Goal: Book appointment/travel/reservation

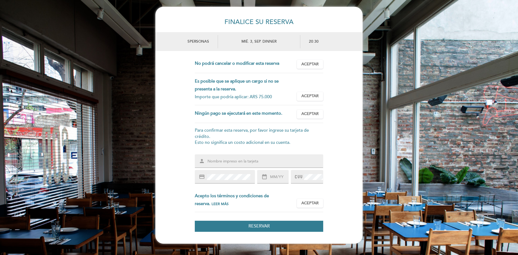
drag, startPoint x: 232, startPoint y: 80, endPoint x: 256, endPoint y: 97, distance: 28.8
click at [256, 97] on div "Es posible que se aplique un cargo si no se presenta a la reserva. Importe que …" at bounding box center [246, 88] width 102 height 23
click at [239, 157] on div "person" at bounding box center [259, 160] width 128 height 13
click at [239, 161] on input "text" at bounding box center [265, 161] width 117 height 6
click at [216, 159] on input "[PERSON_NAME]" at bounding box center [265, 161] width 117 height 6
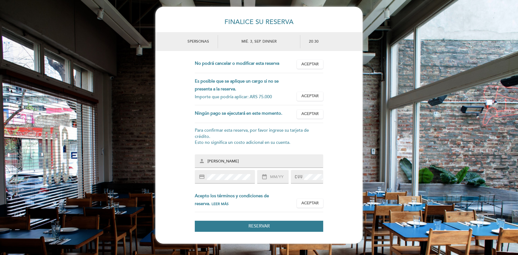
type input "[PERSON_NAME]"
click at [275, 177] on input "text" at bounding box center [278, 177] width 19 height 6
type input "08/30"
click at [304, 177] on span at bounding box center [313, 177] width 20 height 6
click at [306, 201] on span "Aceptar" at bounding box center [309, 203] width 17 height 6
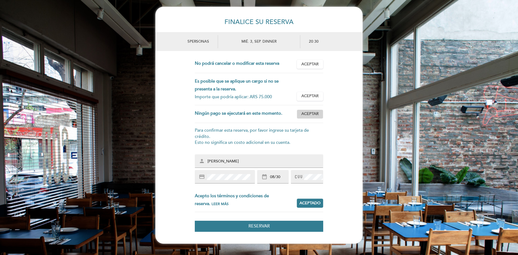
click at [307, 115] on span "Aceptar" at bounding box center [309, 114] width 17 height 6
click at [311, 96] on span "Aceptar" at bounding box center [309, 96] width 17 height 6
click at [309, 62] on span "Aceptar" at bounding box center [309, 64] width 17 height 6
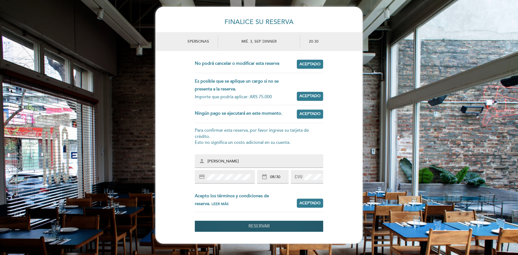
click at [262, 225] on span "Reservar" at bounding box center [258, 225] width 21 height 5
